Goal: Use online tool/utility

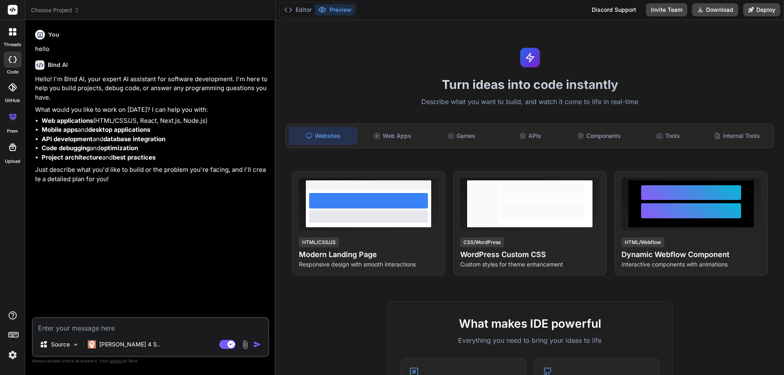
type textarea "x"
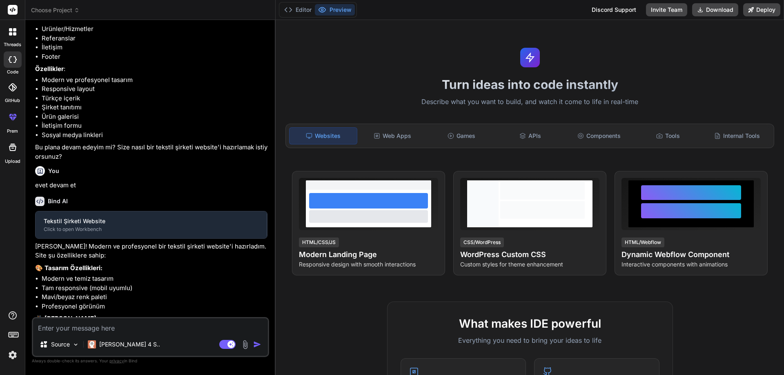
type textarea "x"
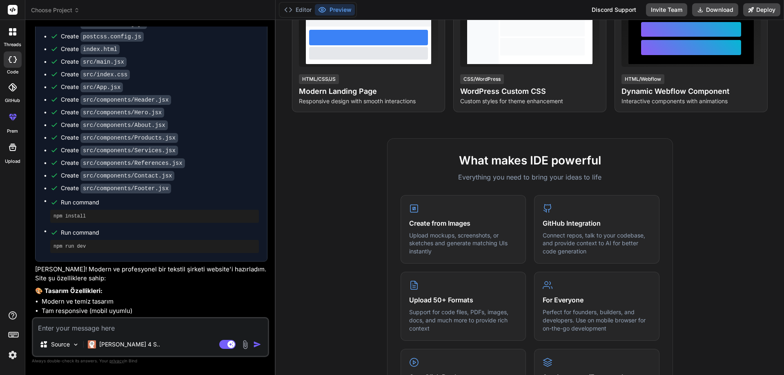
scroll to position [565, 0]
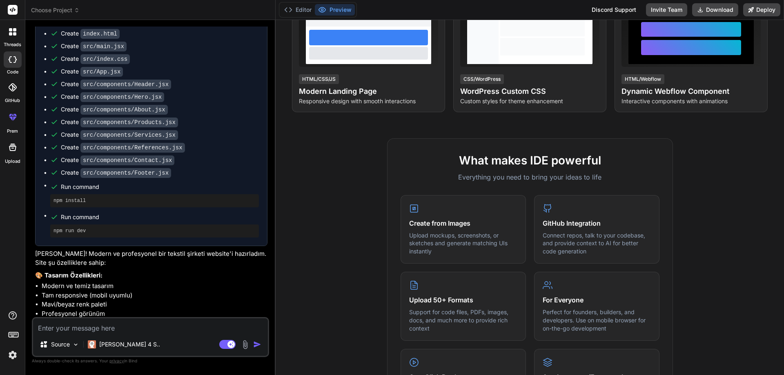
click at [295, 4] on div "Editor Preview" at bounding box center [318, 10] width 78 height 16
click at [297, 6] on button "Editor" at bounding box center [298, 9] width 34 height 11
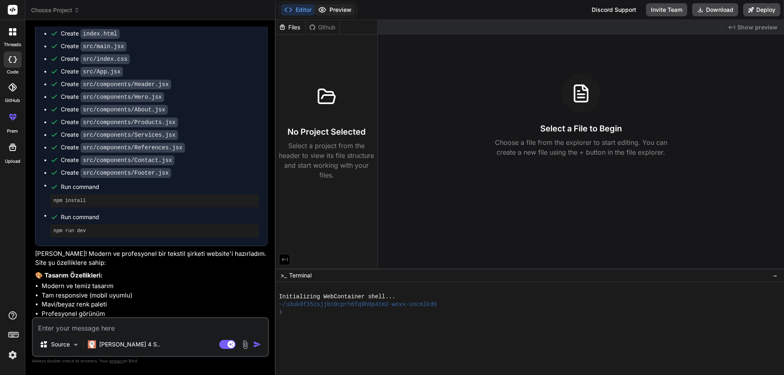
click at [333, 9] on button "Preview" at bounding box center [335, 9] width 40 height 11
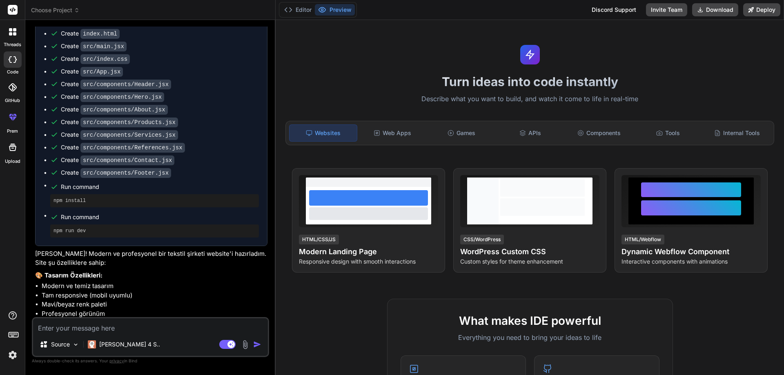
scroll to position [0, 0]
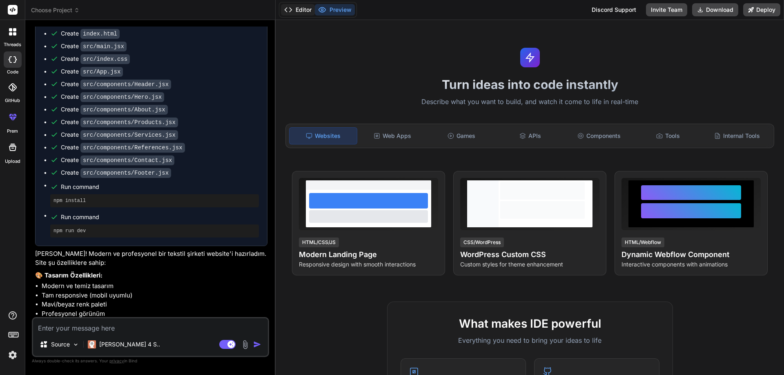
click at [299, 13] on button "Editor" at bounding box center [298, 9] width 34 height 11
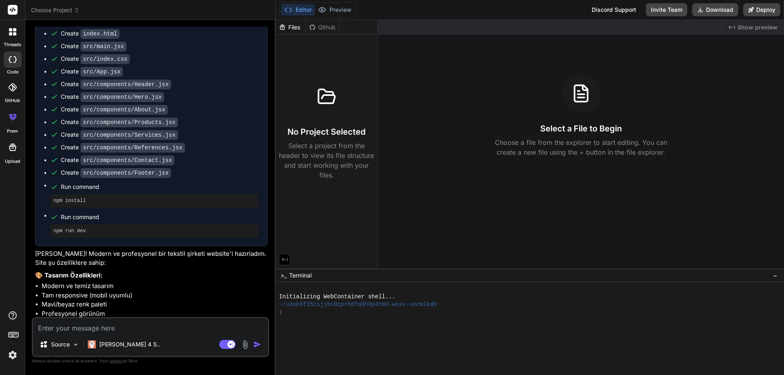
click at [761, 29] on span "Show preview" at bounding box center [758, 27] width 40 height 8
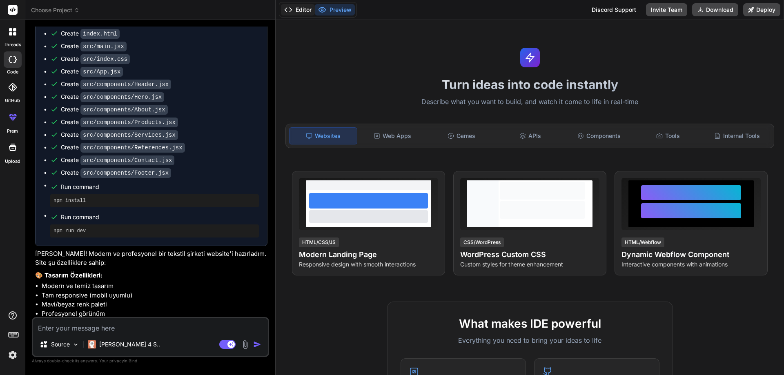
click at [288, 11] on icon at bounding box center [288, 10] width 8 height 8
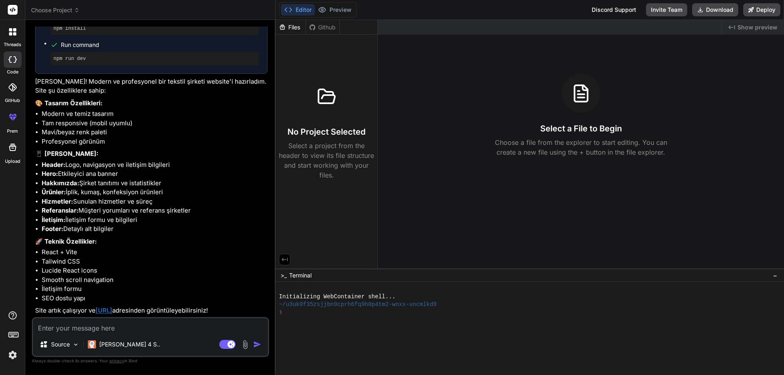
scroll to position [746, 0]
